Goal: Transaction & Acquisition: Purchase product/service

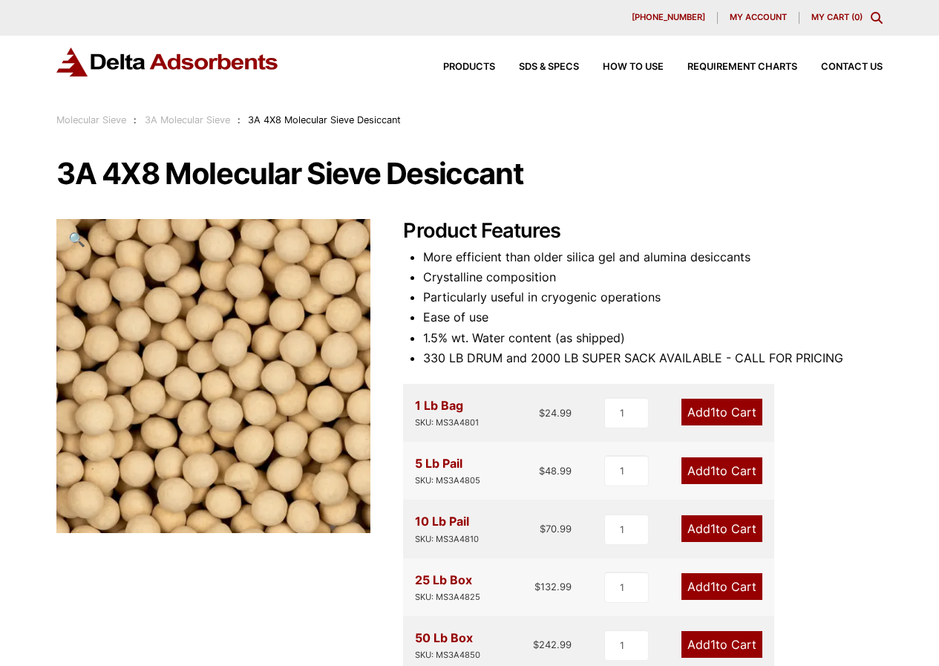
drag, startPoint x: 753, startPoint y: 22, endPoint x: 789, endPoint y: 15, distance: 36.2
click at [753, 22] on span "My account" at bounding box center [758, 17] width 57 height 8
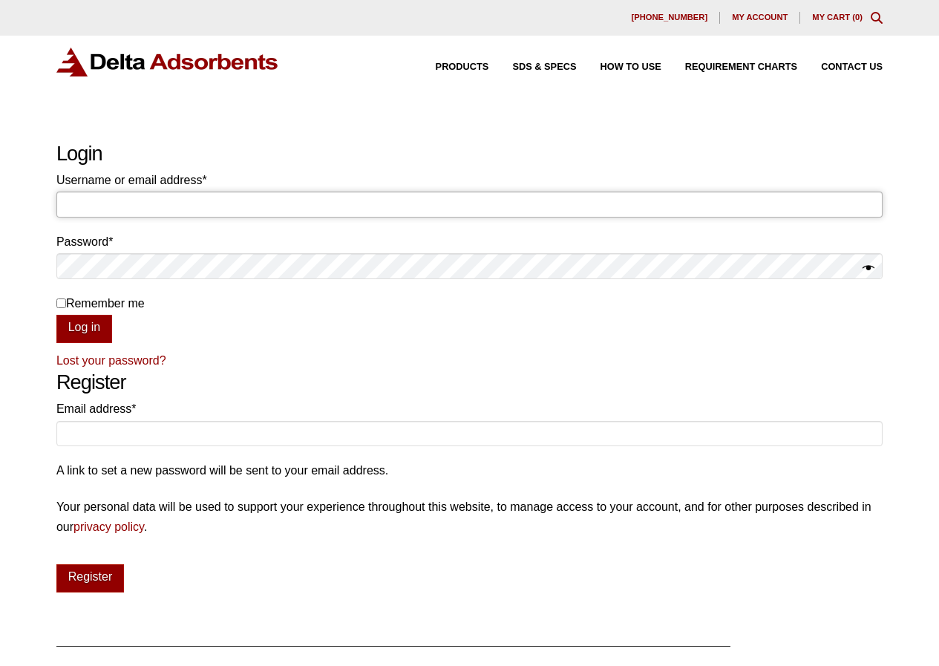
click at [203, 197] on input "Username or email address * Required" at bounding box center [469, 203] width 826 height 25
paste input "invoicing@negotiatus.com"
type input "invoicing@negotiatus.com"
click at [300, 157] on h2 "Login" at bounding box center [469, 154] width 826 height 24
drag, startPoint x: 307, startPoint y: 129, endPoint x: 142, endPoint y: 304, distance: 239.9
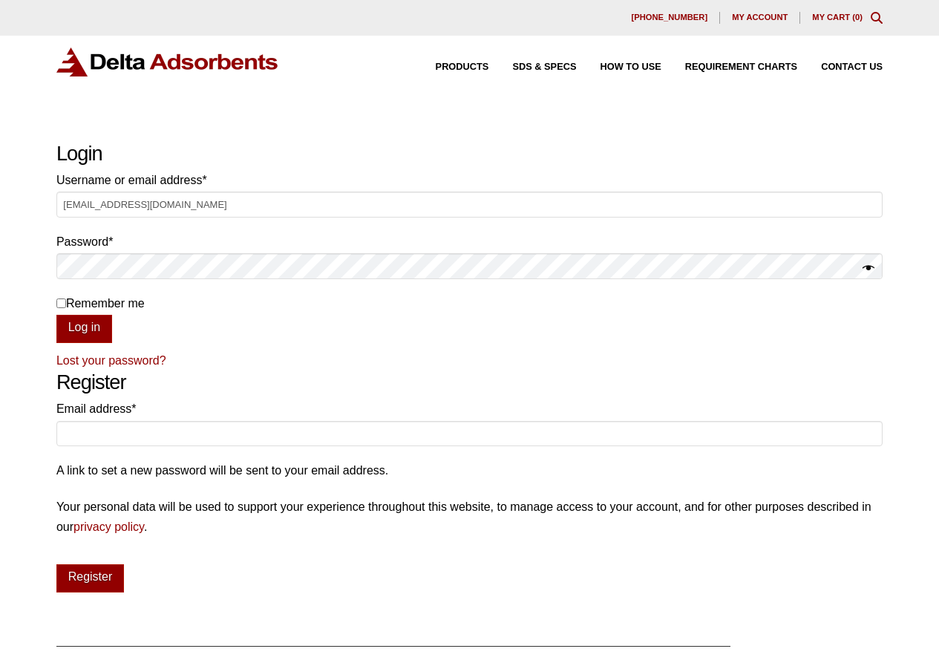
click at [305, 137] on div "Our website has detected that you are using an outdated browser that will preve…" at bounding box center [469, 475] width 939 height 950
click at [71, 329] on button "Log in" at bounding box center [84, 329] width 56 height 28
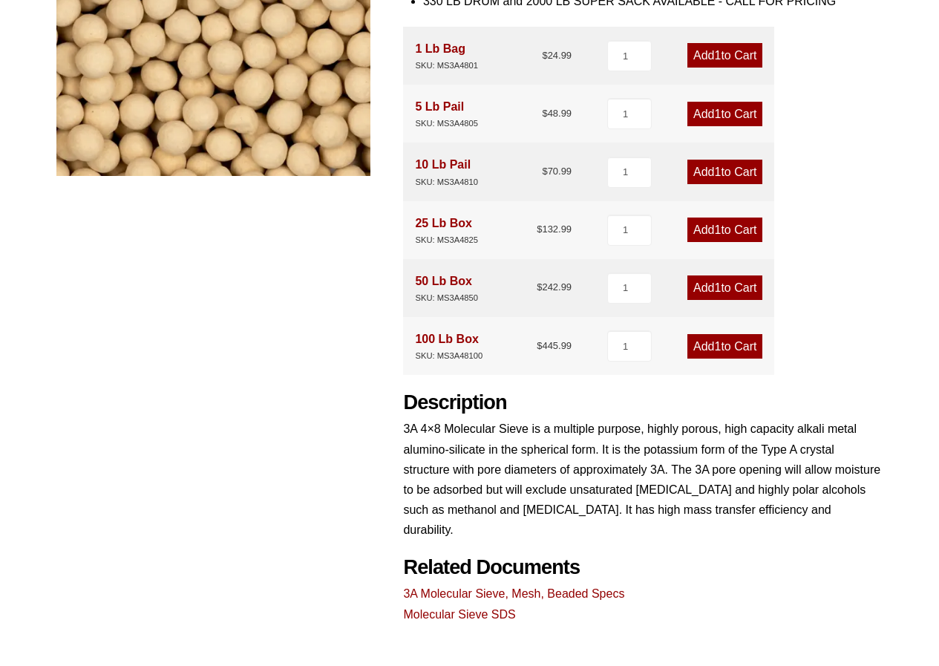
scroll to position [371, 0]
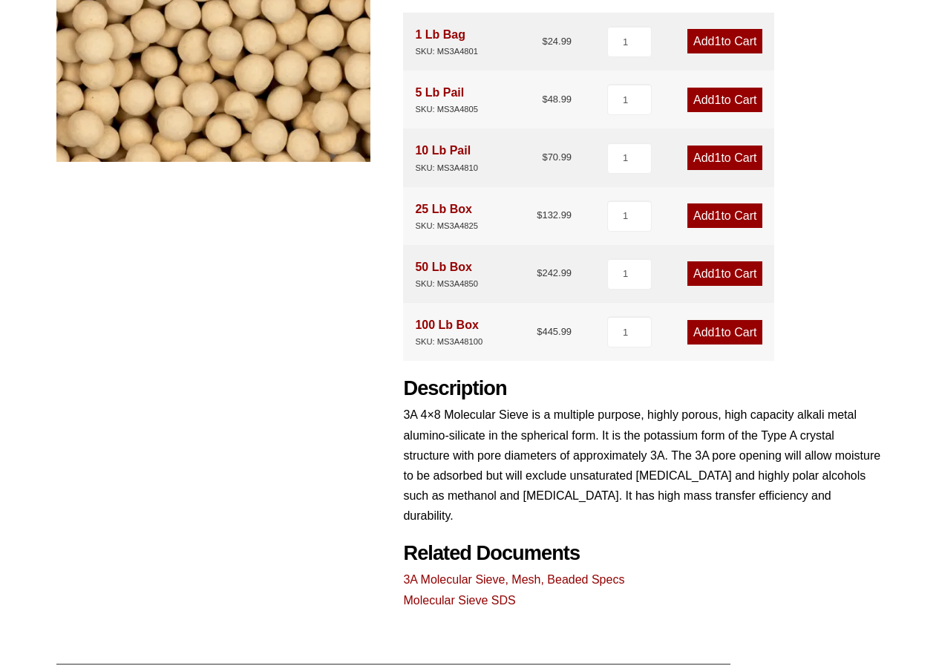
click at [321, 367] on div "3A 4X8 Molecular Sieve Desiccant 🔍 Product Features More efficient than older s…" at bounding box center [469, 198] width 826 height 823
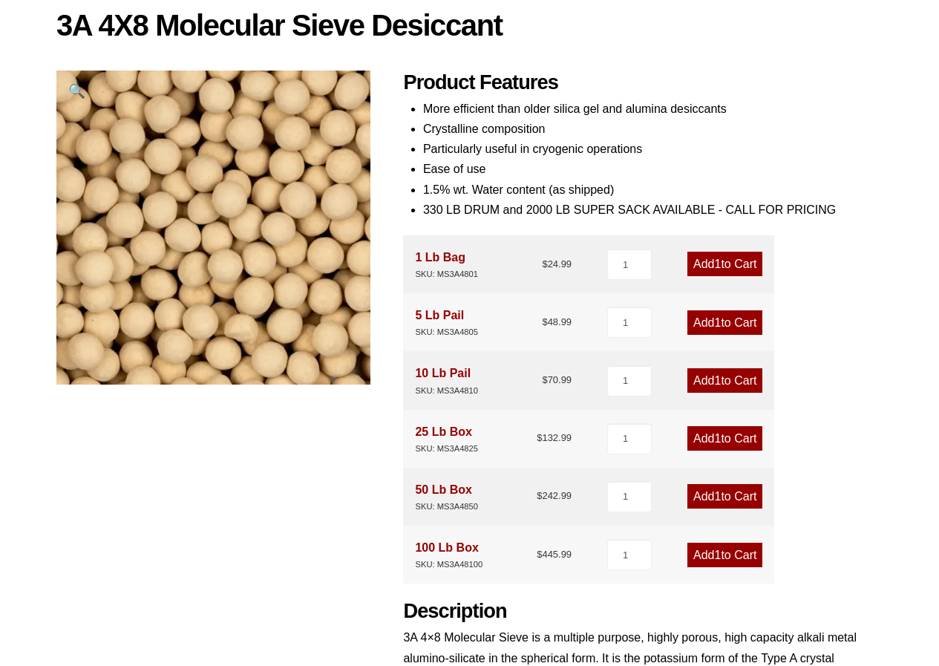
scroll to position [223, 0]
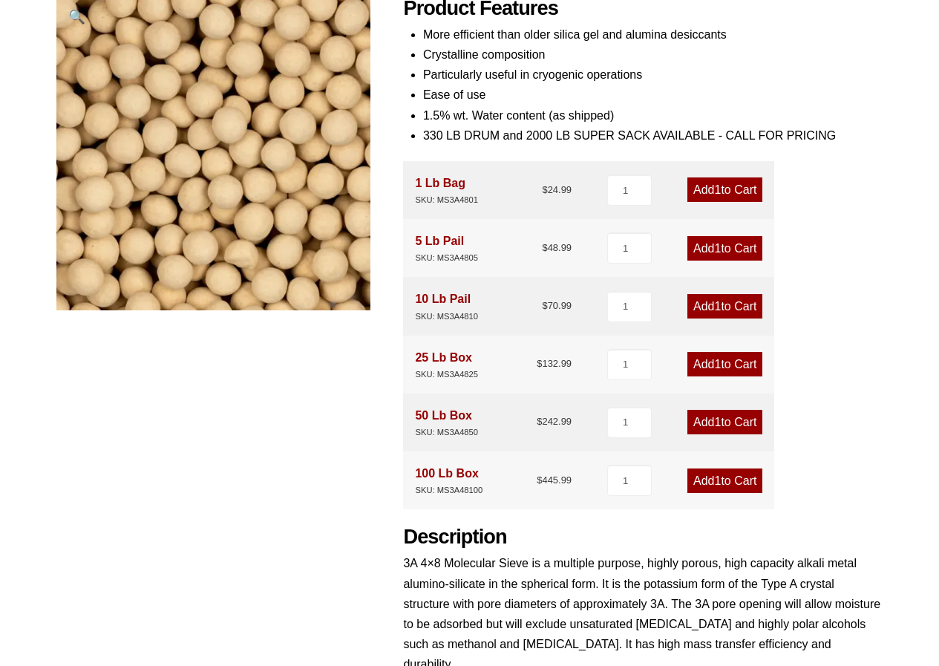
click at [700, 482] on link "Add 1 to Cart" at bounding box center [724, 480] width 75 height 24
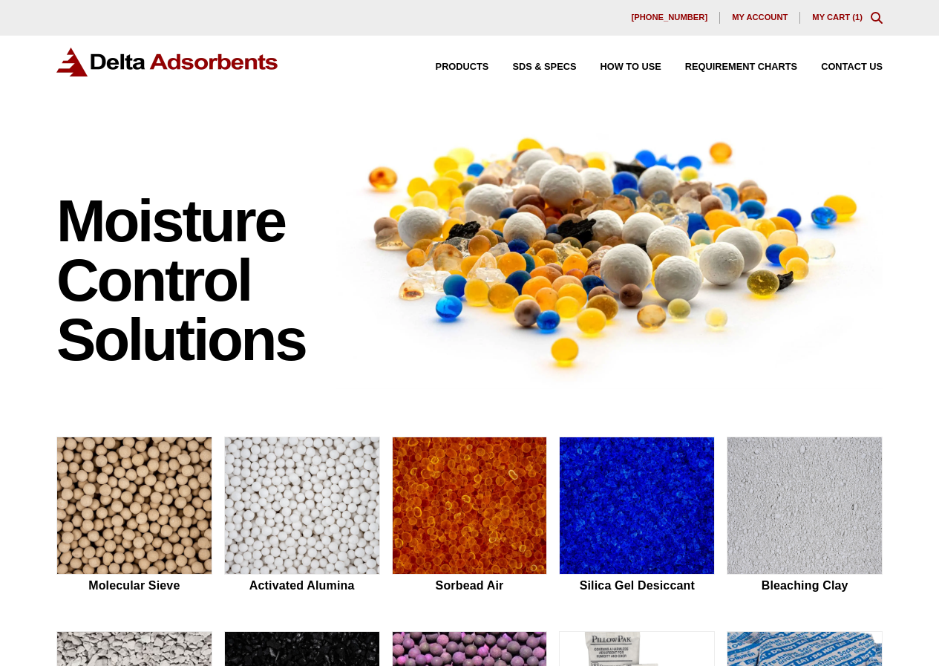
click at [859, 18] on span "1" at bounding box center [857, 17] width 4 height 9
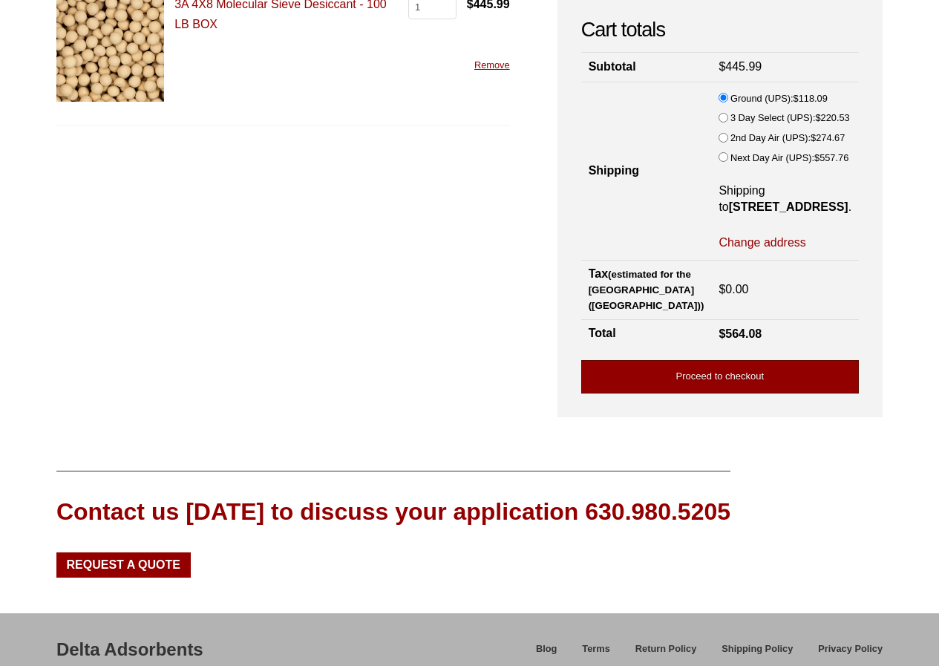
scroll to position [148, 0]
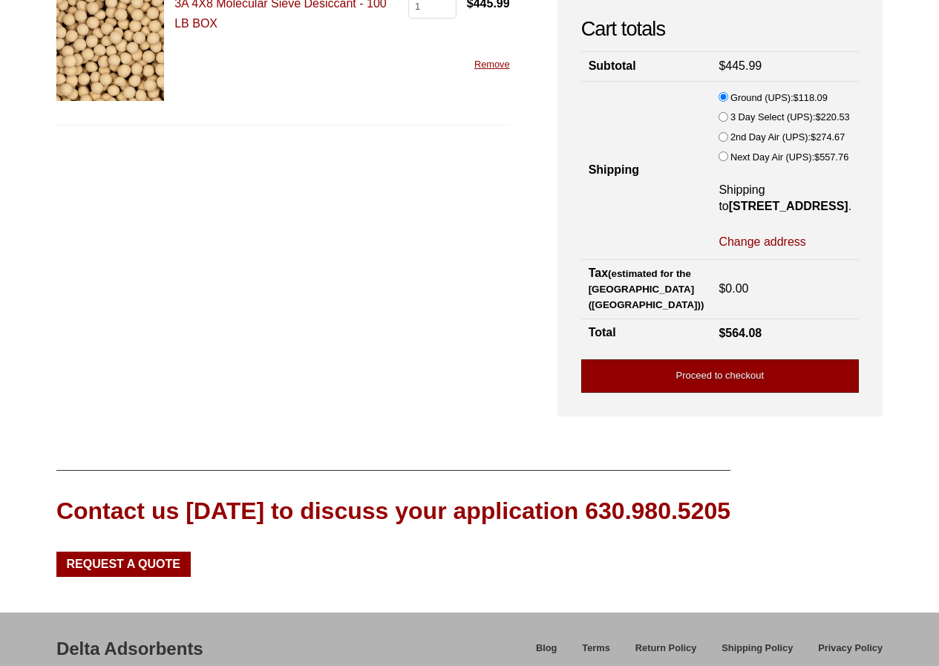
click at [710, 371] on link "Proceed to checkout" at bounding box center [720, 375] width 278 height 33
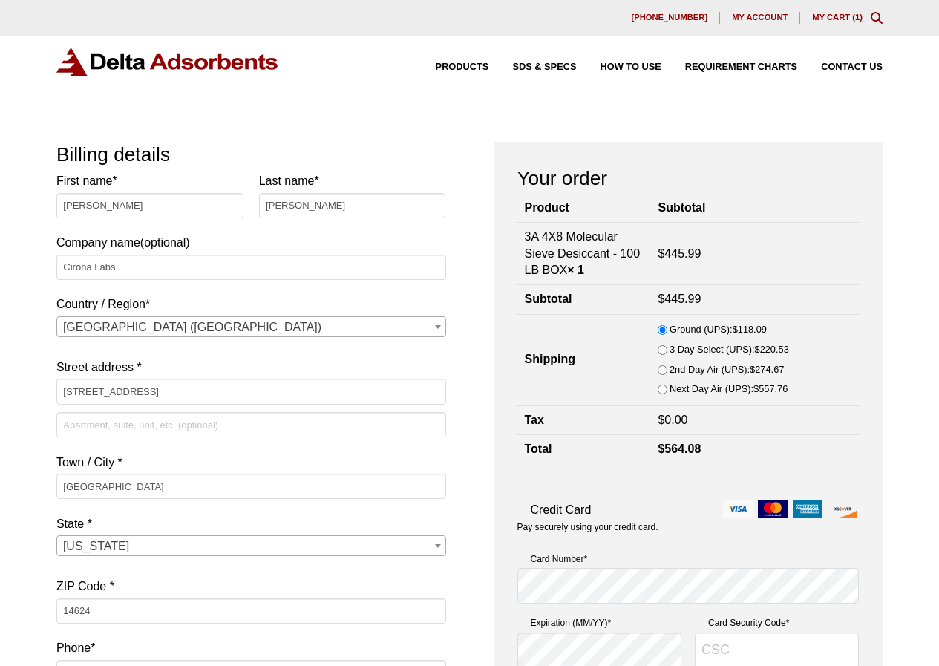
select select "NY"
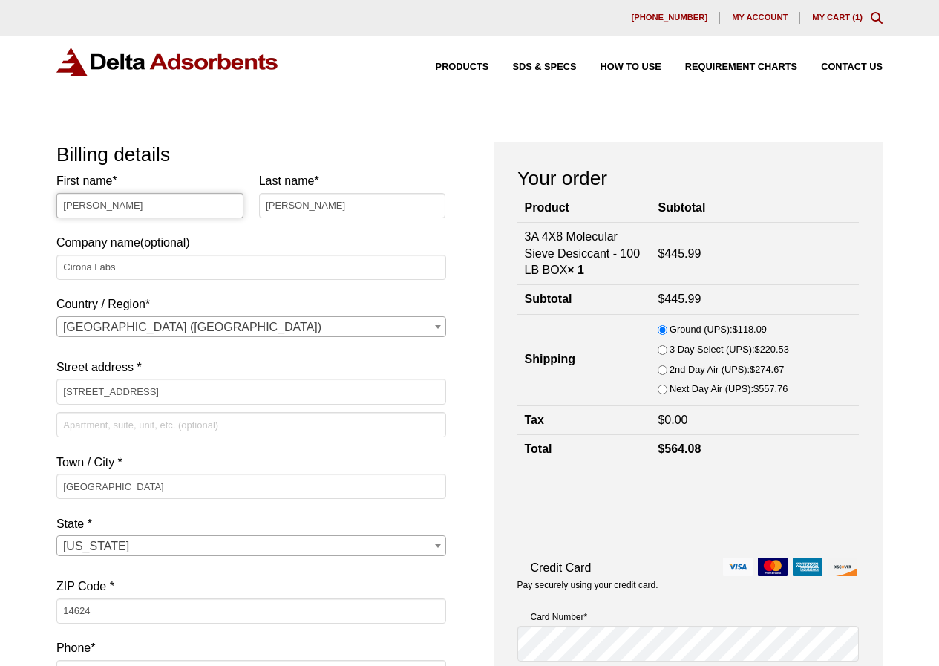
click at [151, 217] on input "[PERSON_NAME]" at bounding box center [149, 205] width 187 height 25
paste input "Attention to"
type input "Attention to"
click at [232, 149] on h3 "Billing details" at bounding box center [251, 154] width 390 height 25
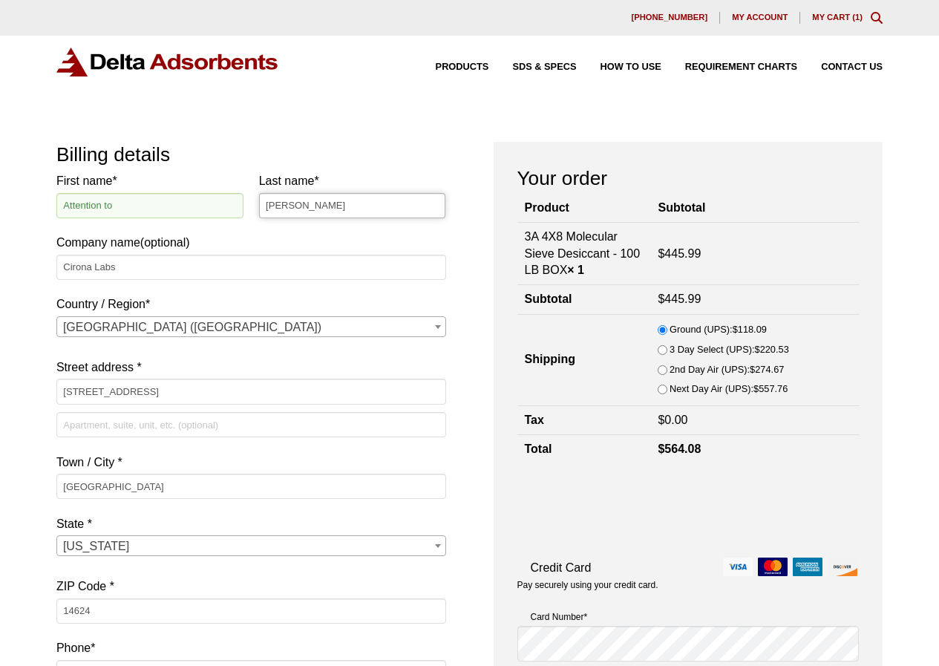
click at [287, 205] on input "[PERSON_NAME]" at bounding box center [352, 205] width 187 height 25
paste input "[PERSON_NAME]"
type input "[PERSON_NAME]"
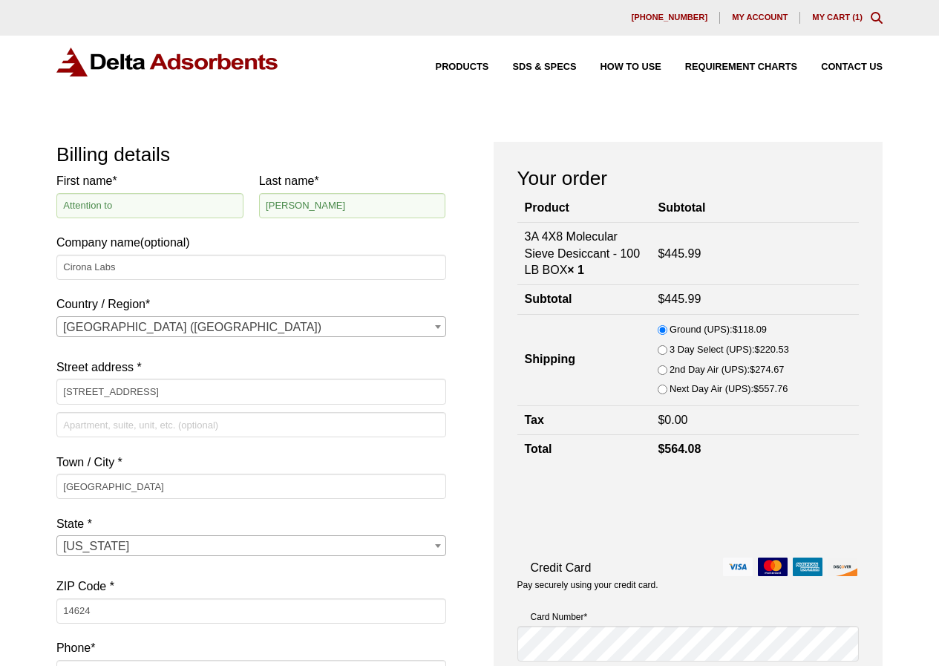
click at [149, 252] on label "Company name (optional)" at bounding box center [251, 212] width 390 height 82
click at [149, 255] on input "Cirona Labs" at bounding box center [251, 267] width 390 height 25
click at [149, 252] on label "Company name (optional)" at bounding box center [251, 212] width 390 height 82
click at [149, 255] on input "Cirona Labs" at bounding box center [251, 267] width 390 height 25
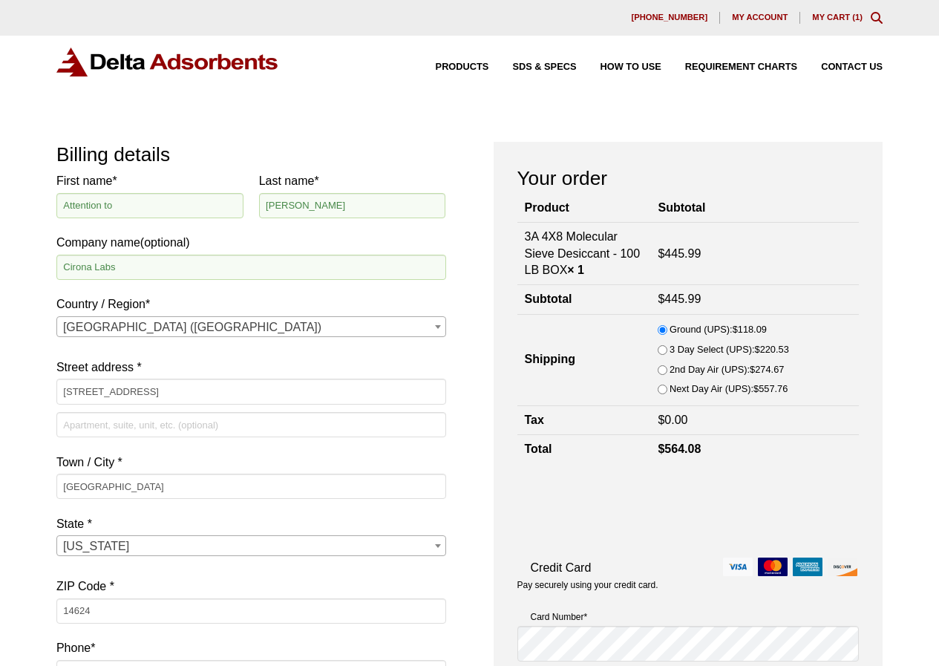
drag, startPoint x: 239, startPoint y: 134, endPoint x: 157, endPoint y: 184, distance: 96.0
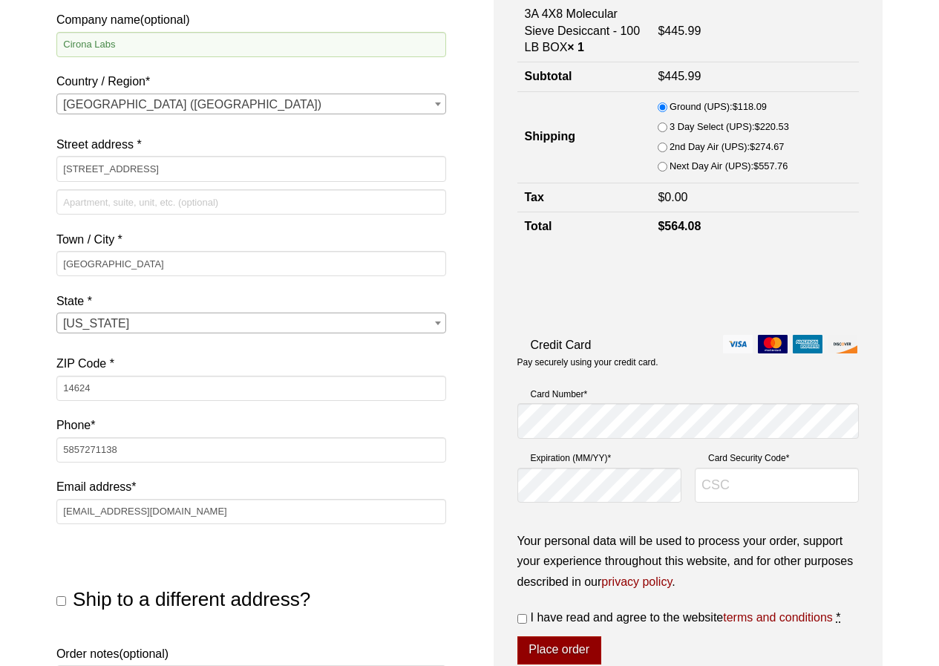
scroll to position [297, 0]
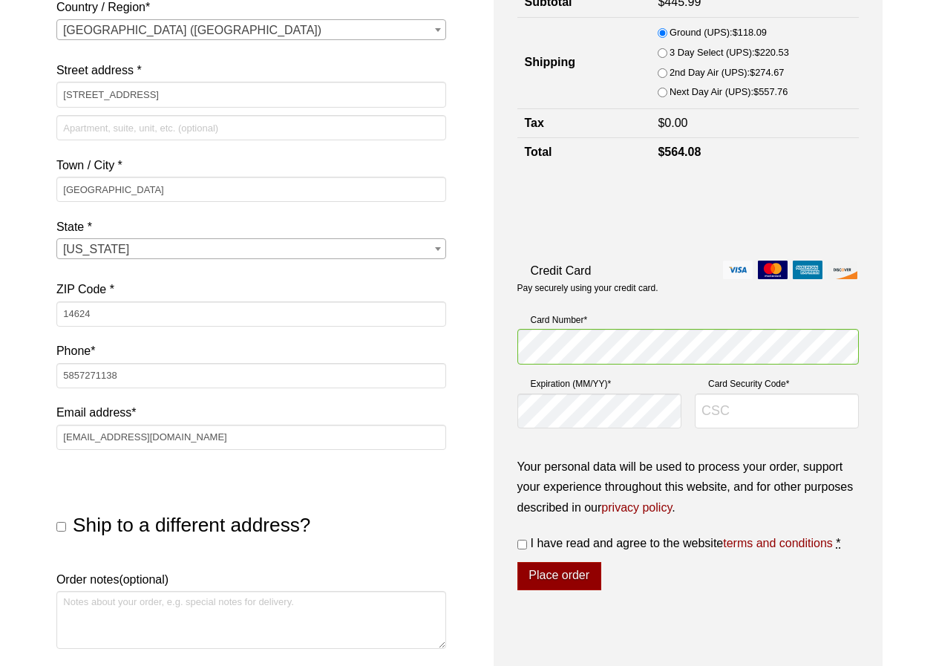
click at [876, 356] on div "Your order Product Subtotal 3A 4X8 Molecular Sieve Desiccant - 100 LB BOX × 1 $…" at bounding box center [689, 285] width 390 height 880
click at [750, 401] on input "Card Security Code *" at bounding box center [777, 411] width 164 height 36
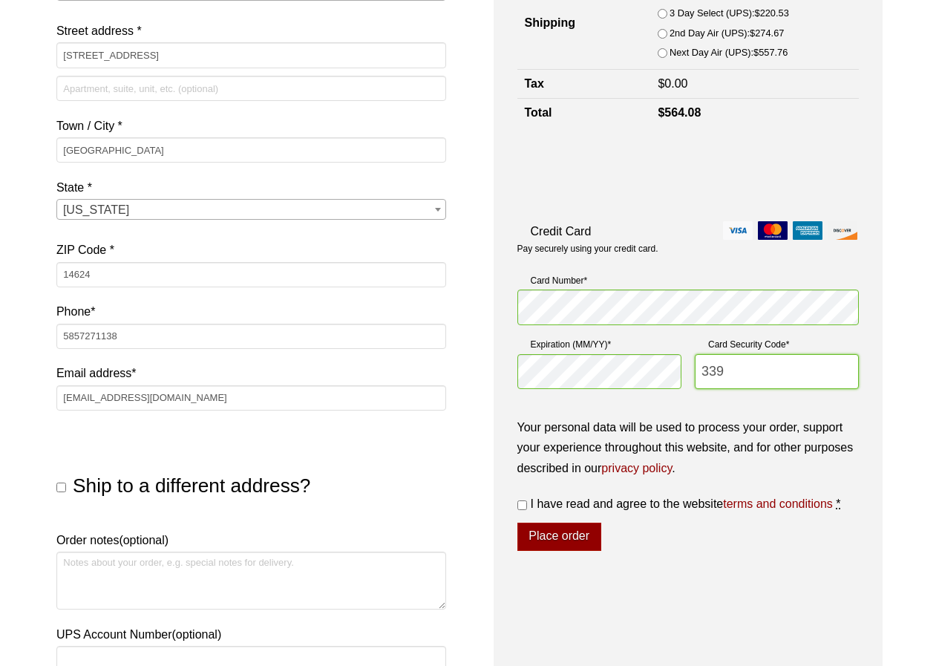
scroll to position [371, 0]
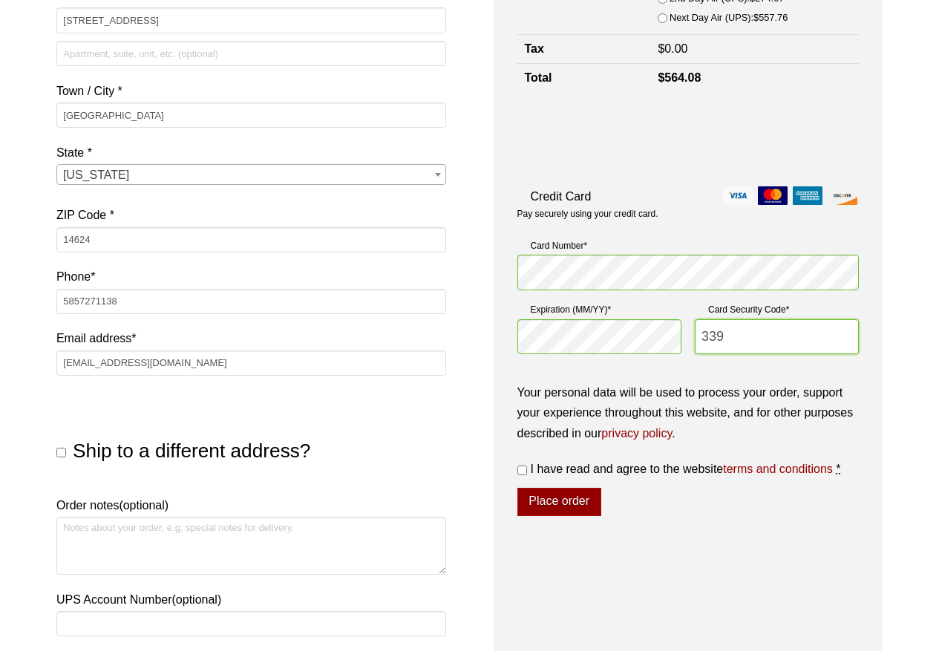
type input "339"
click at [306, 557] on textarea "Order notes (optional)" at bounding box center [251, 546] width 390 height 58
paste textarea "Do Not Deliver on Weekends"
type textarea "Do Not Deliver on Weekends"
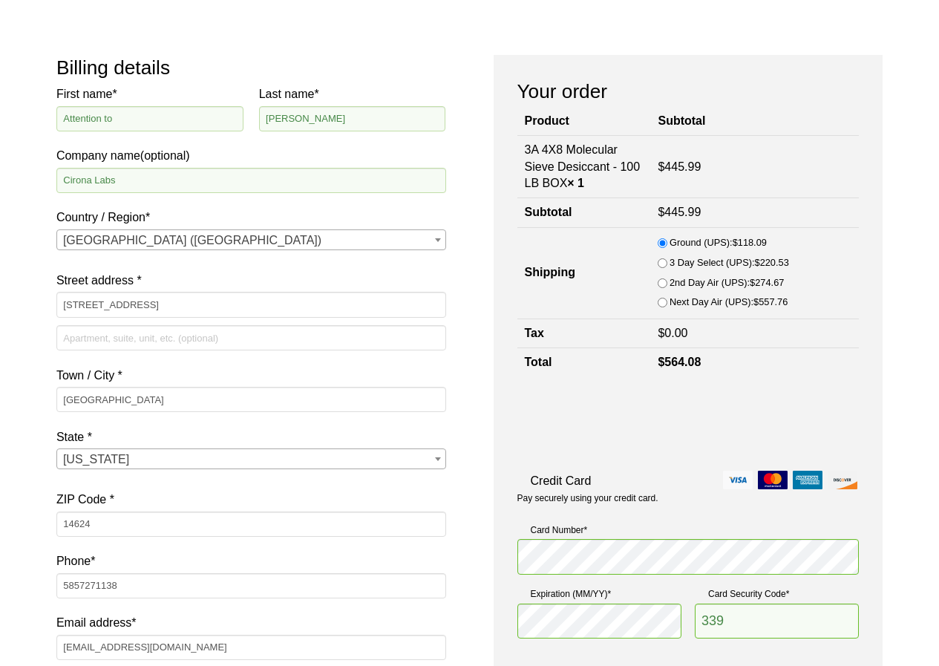
scroll to position [297, 0]
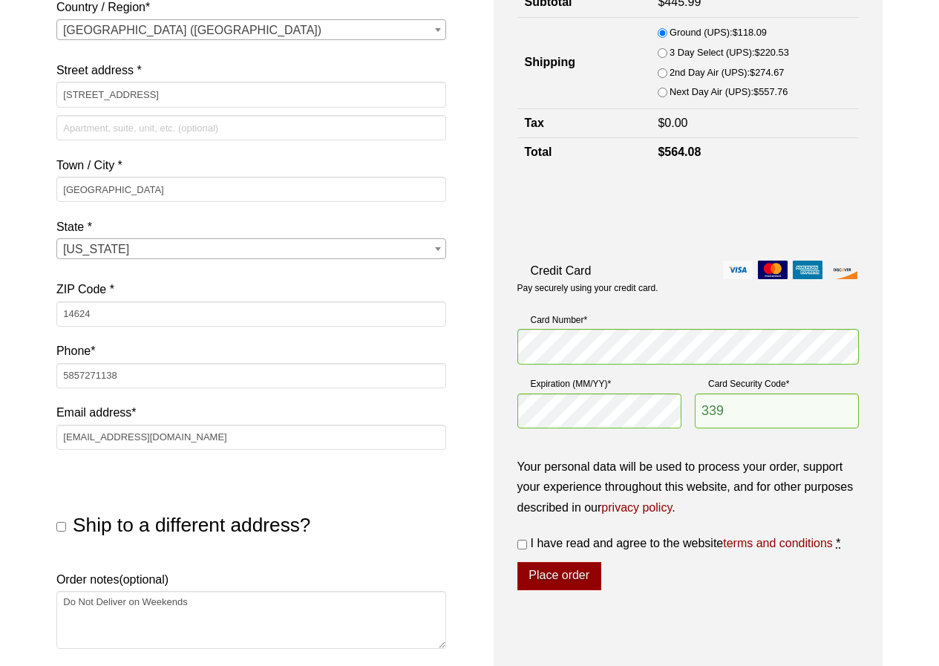
click at [519, 545] on input "I have read and agree to the website terms and conditions *" at bounding box center [522, 545] width 10 height 10
checkbox input "true"
click at [581, 582] on button "Place order" at bounding box center [559, 576] width 84 height 28
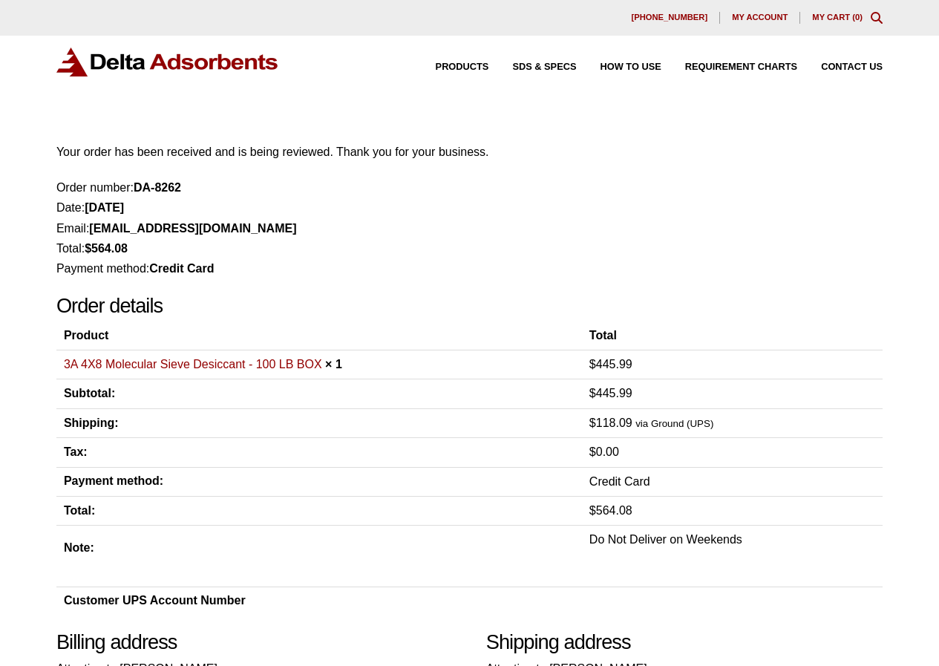
click at [145, 186] on strong "DA-8262" at bounding box center [157, 187] width 47 height 13
drag, startPoint x: 145, startPoint y: 186, endPoint x: 249, endPoint y: 177, distance: 104.3
click at [249, 177] on div "Your order has been received and is being reviewed. Thank you for your business…" at bounding box center [469, 378] width 826 height 473
copy ul "DA-8262"
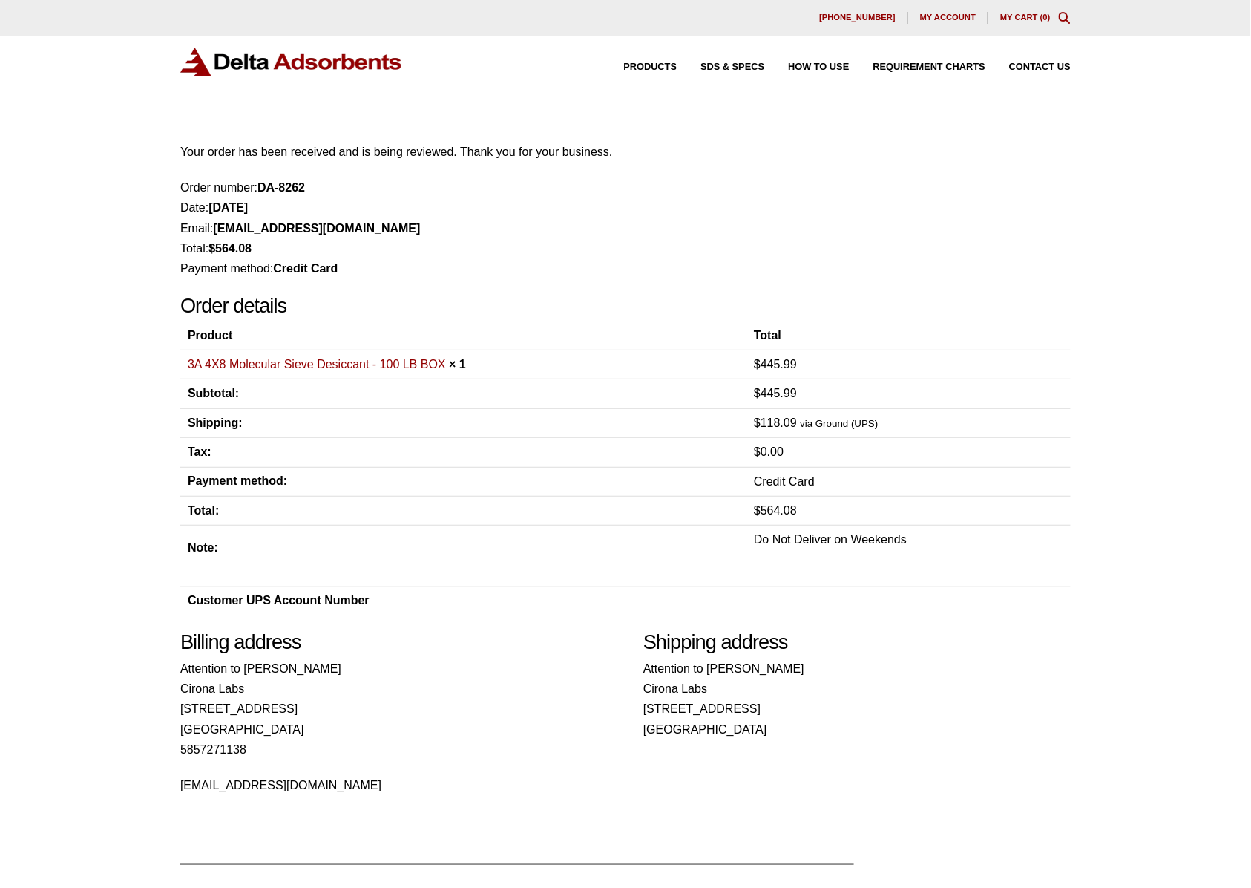
click at [938, 601] on td at bounding box center [1040, 600] width 62 height 27
